Goal: Task Accomplishment & Management: Manage account settings

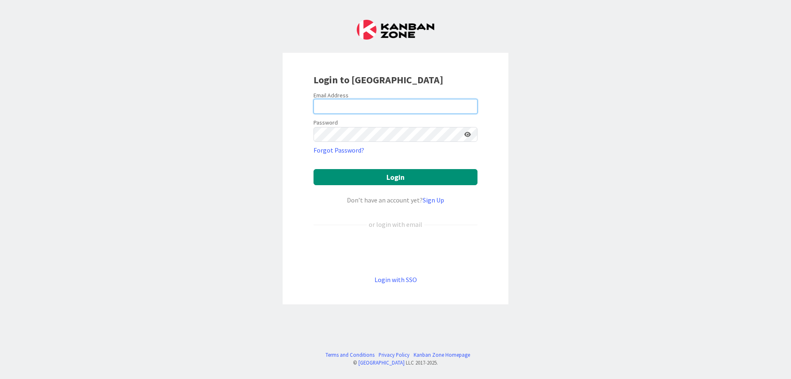
click at [413, 108] on input "email" at bounding box center [395, 106] width 164 height 15
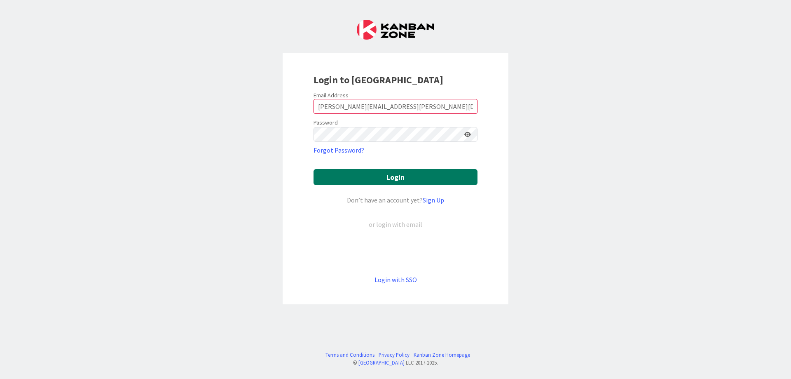
click at [401, 177] on button "Login" at bounding box center [395, 177] width 164 height 16
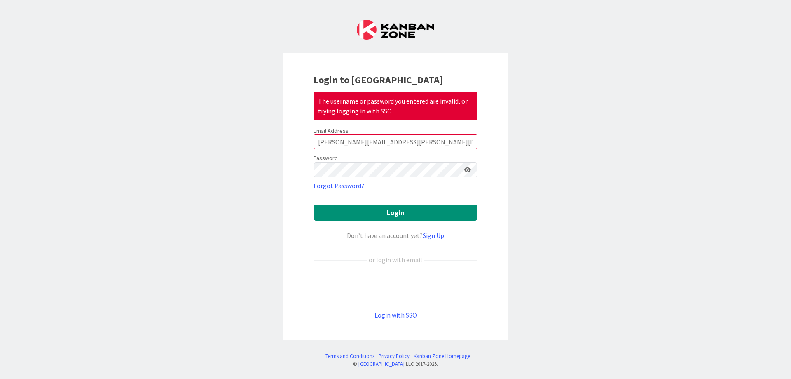
click at [466, 168] on icon at bounding box center [467, 170] width 7 height 6
click at [466, 168] on icon at bounding box center [466, 170] width 7 height 6
click at [466, 168] on icon at bounding box center [467, 170] width 7 height 6
drag, startPoint x: 367, startPoint y: 142, endPoint x: 416, endPoint y: 147, distance: 49.7
click at [414, 147] on input "[PERSON_NAME][EMAIL_ADDRESS][PERSON_NAME][DOMAIN_NAME]" at bounding box center [395, 141] width 164 height 15
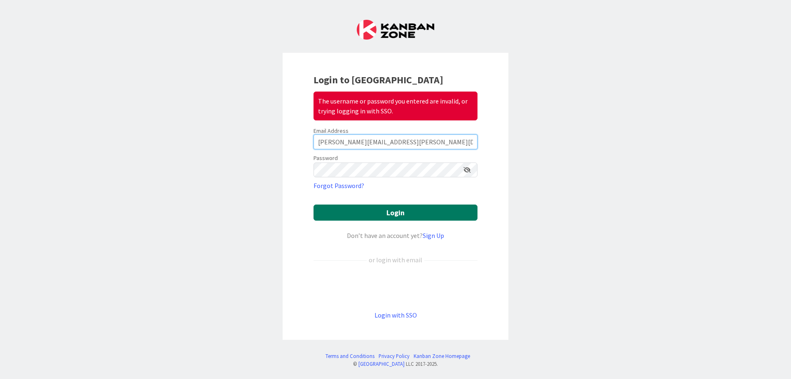
type input "[PERSON_NAME][EMAIL_ADDRESS][PERSON_NAME][DOMAIN_NAME]"
click at [406, 211] on button "Login" at bounding box center [395, 212] width 164 height 16
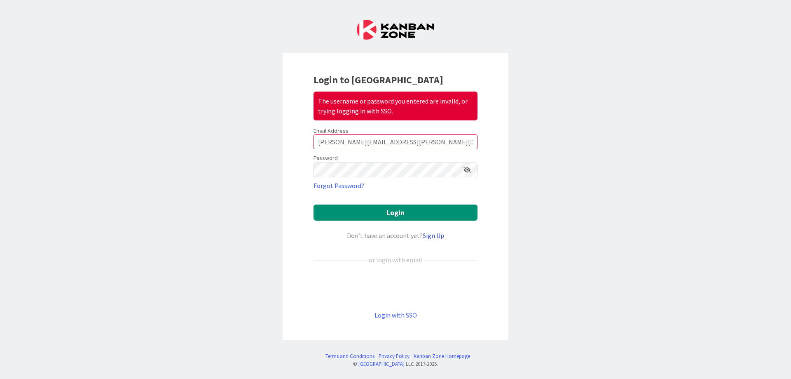
click at [436, 236] on link "Sign Up" at bounding box center [433, 235] width 21 height 8
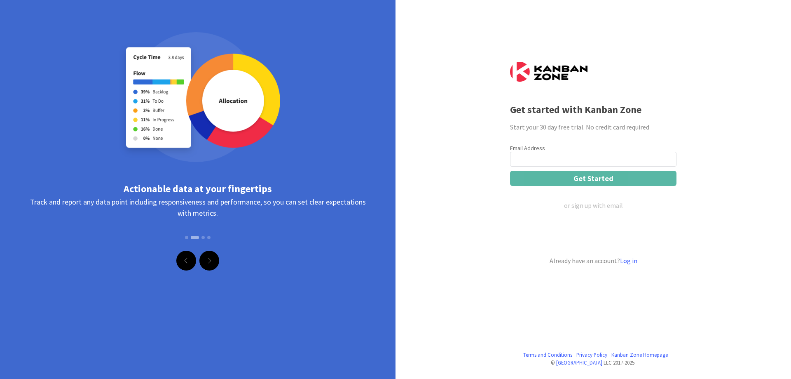
click at [519, 157] on input "email" at bounding box center [593, 159] width 166 height 15
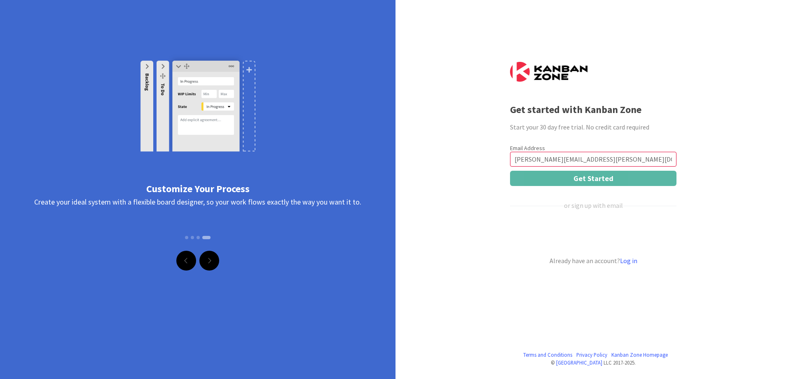
type input "[PERSON_NAME][EMAIL_ADDRESS][PERSON_NAME][DOMAIN_NAME]"
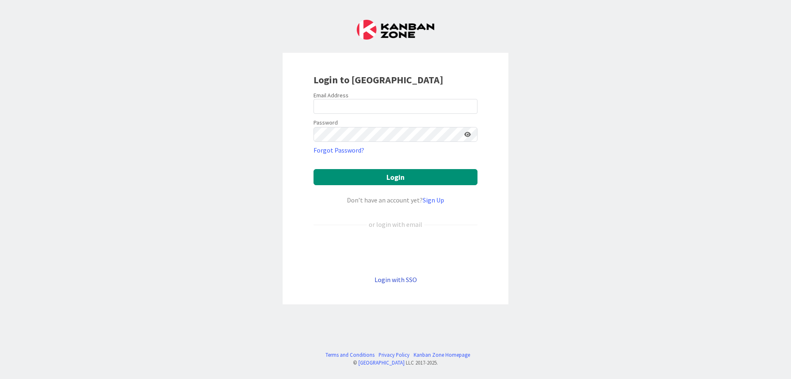
click at [403, 281] on link "Login with SSO" at bounding box center [395, 279] width 42 height 8
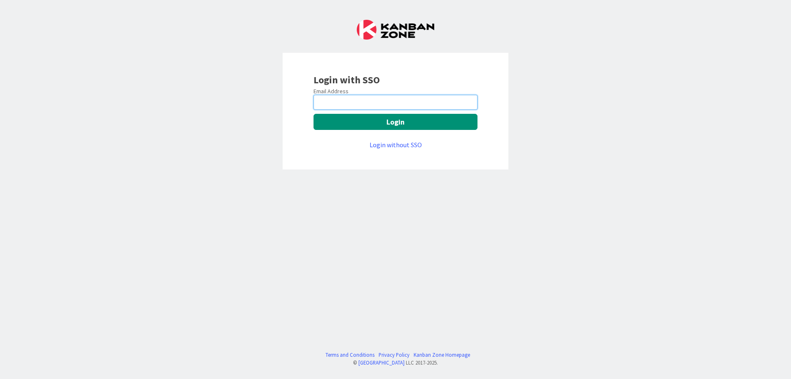
click at [361, 103] on input "email" at bounding box center [395, 102] width 164 height 15
type input "[PERSON_NAME][EMAIL_ADDRESS][PERSON_NAME][DOMAIN_NAME]"
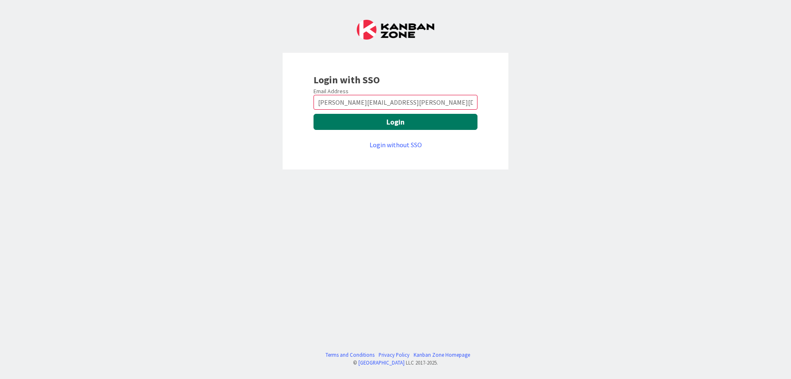
click at [375, 118] on button "Login" at bounding box center [395, 122] width 164 height 16
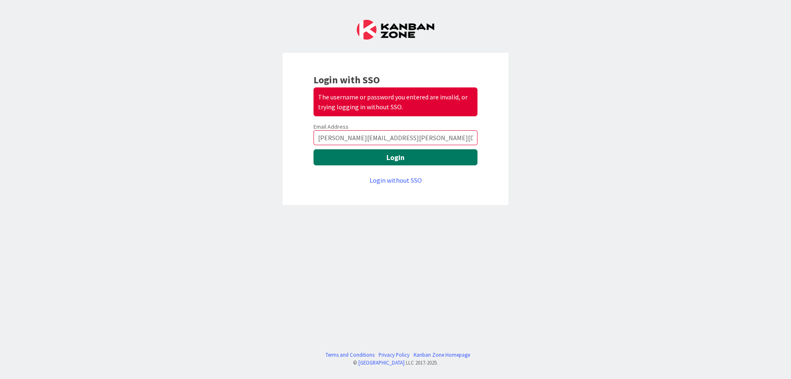
click at [391, 160] on button "Login" at bounding box center [395, 157] width 164 height 16
click at [395, 179] on link "Login without SSO" at bounding box center [396, 180] width 52 height 8
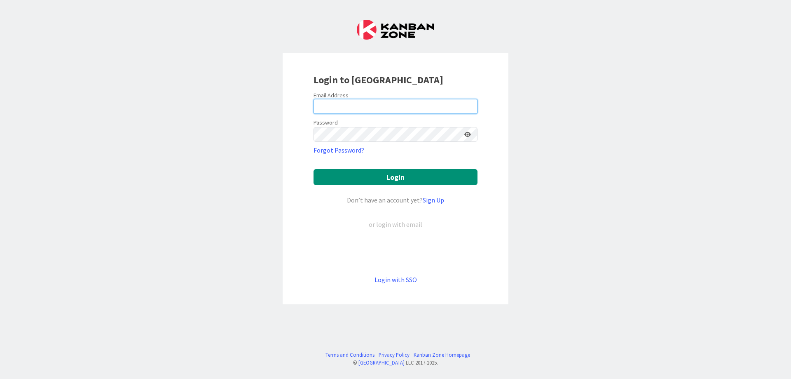
click at [378, 105] on input "email" at bounding box center [395, 106] width 164 height 15
type input "[PERSON_NAME][EMAIL_ADDRESS][PERSON_NAME][DOMAIN_NAME]"
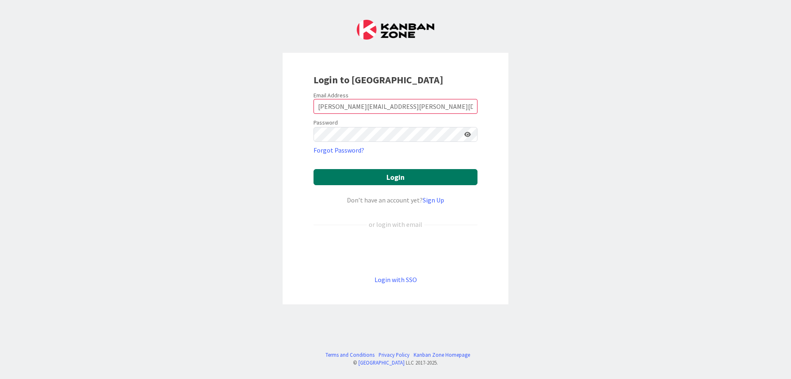
click at [402, 174] on button "Login" at bounding box center [395, 177] width 164 height 16
